Goal: Transaction & Acquisition: Purchase product/service

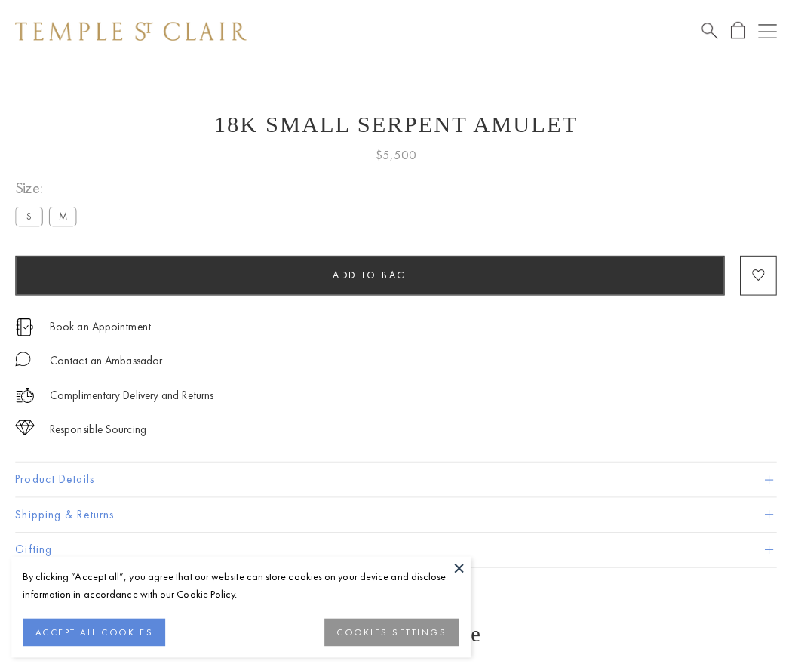
scroll to position [2, 0]
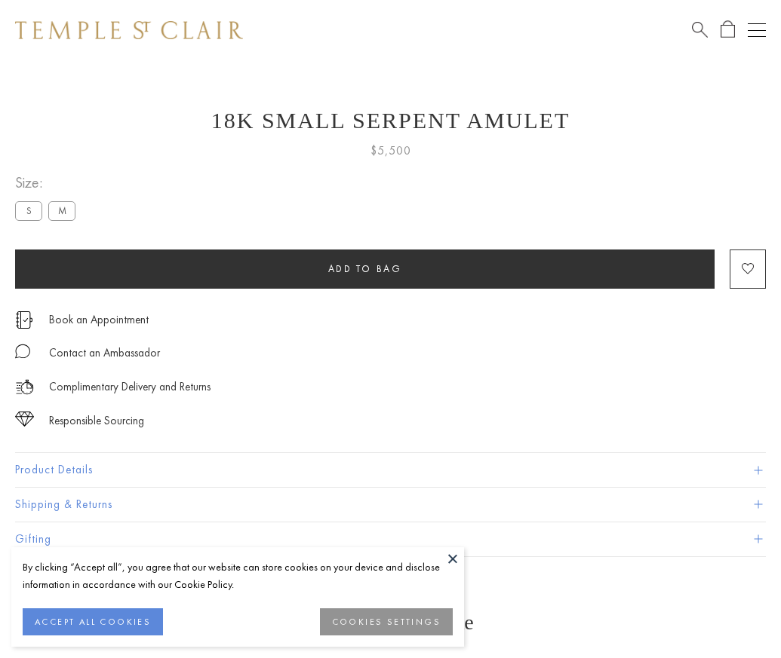
click at [364, 269] on span "Add to bag" at bounding box center [365, 268] width 74 height 13
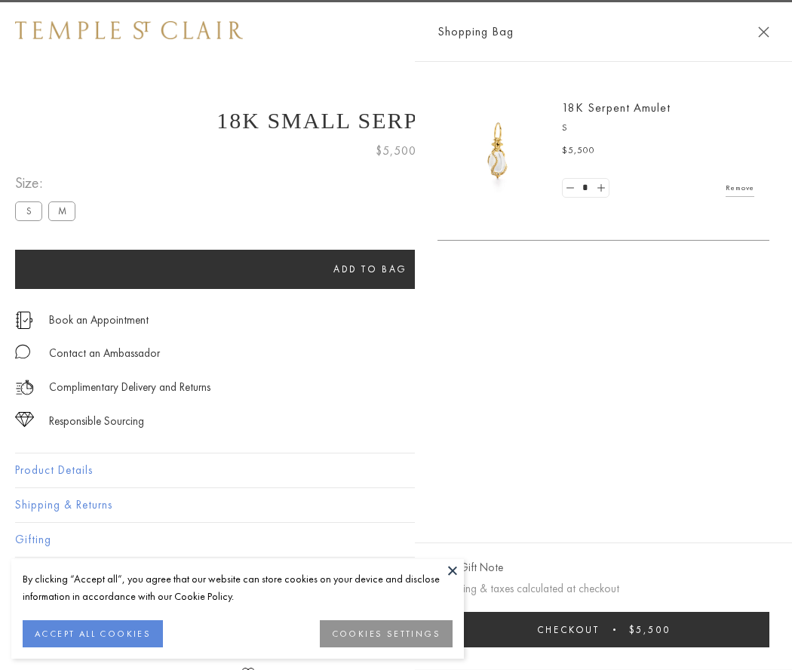
click at [769, 629] on button "Checkout $5,500" at bounding box center [603, 629] width 332 height 35
